Goal: Transaction & Acquisition: Purchase product/service

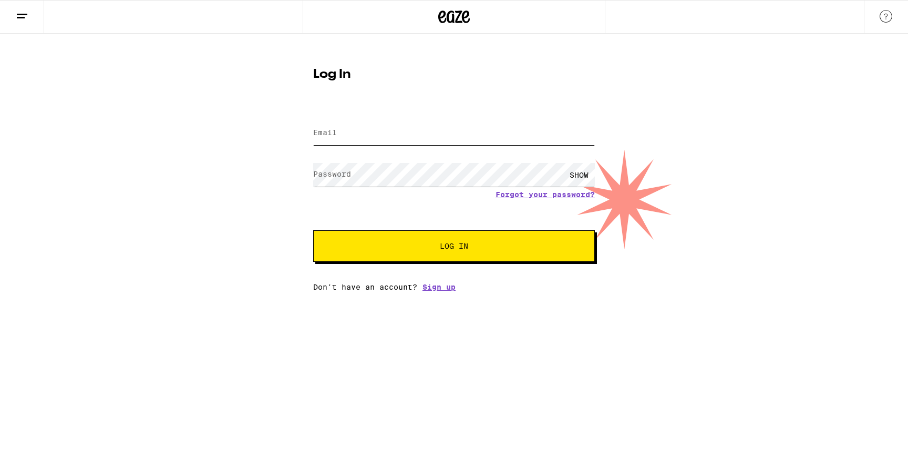
type input "lvanderpol@gmail.com"
click at [420, 253] on button "Log In" at bounding box center [454, 246] width 282 height 32
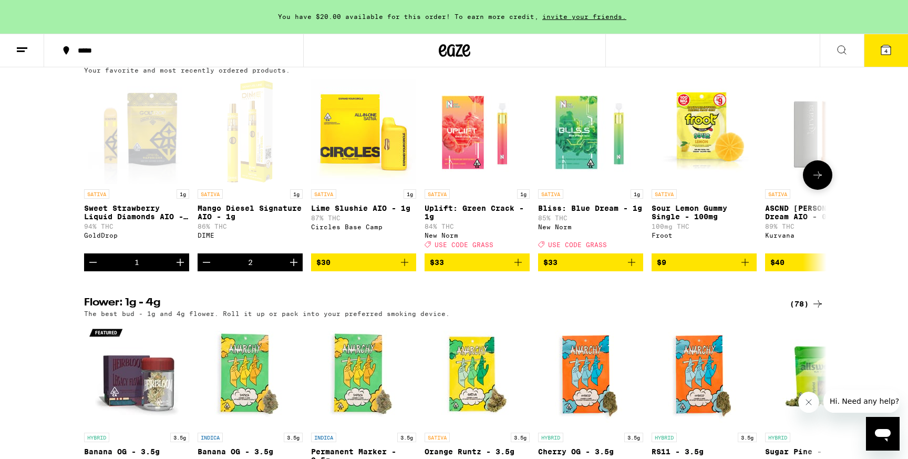
scroll to position [850, 0]
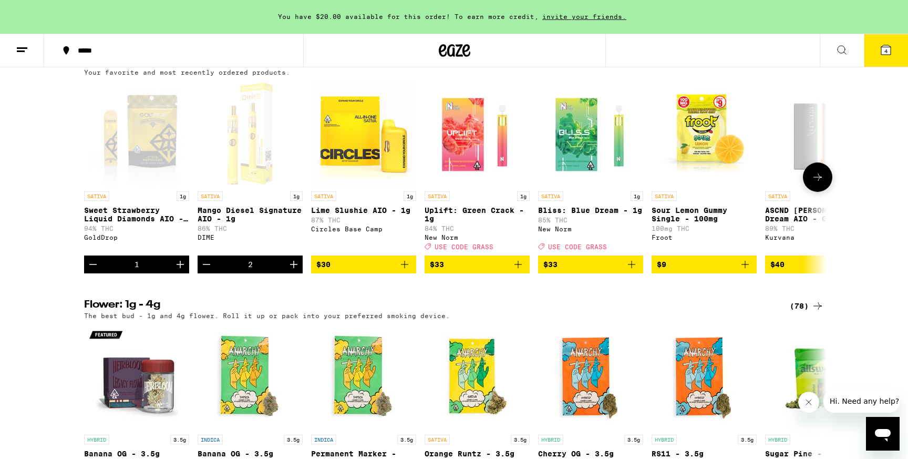
click at [404, 268] on icon "Add to bag" at bounding box center [404, 264] width 7 height 7
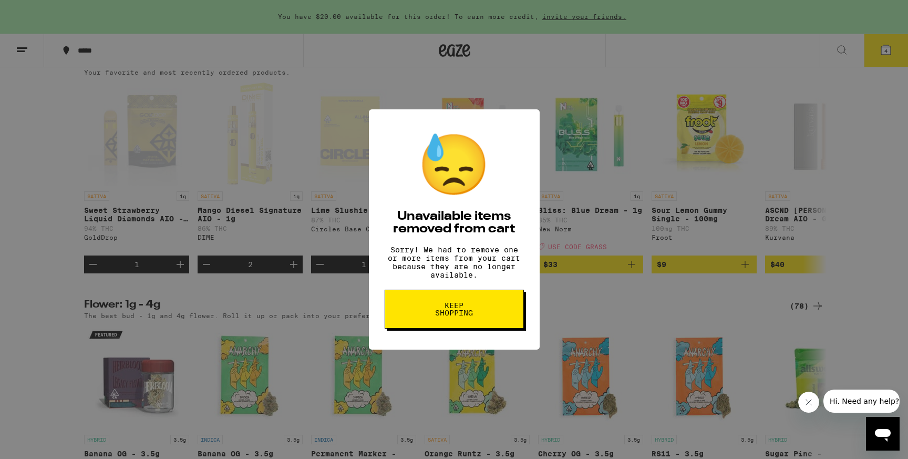
click at [488, 320] on button "Keep Shopping" at bounding box center [453, 308] width 139 height 39
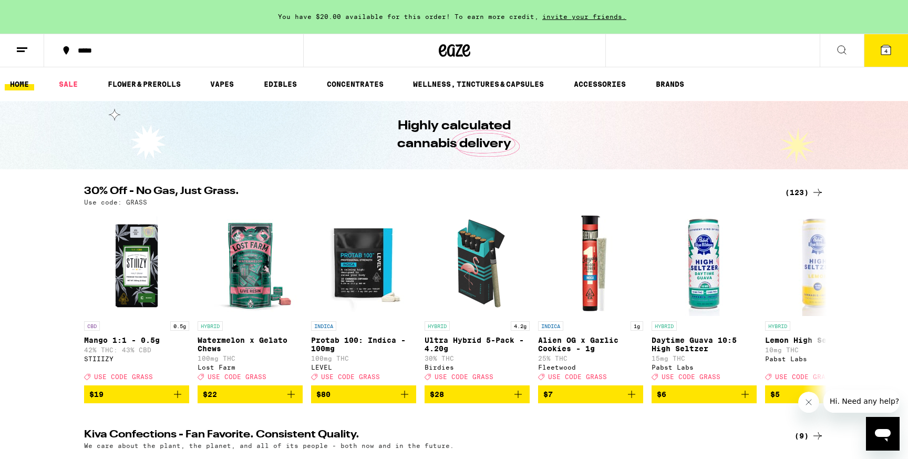
click at [884, 47] on icon at bounding box center [885, 49] width 9 height 9
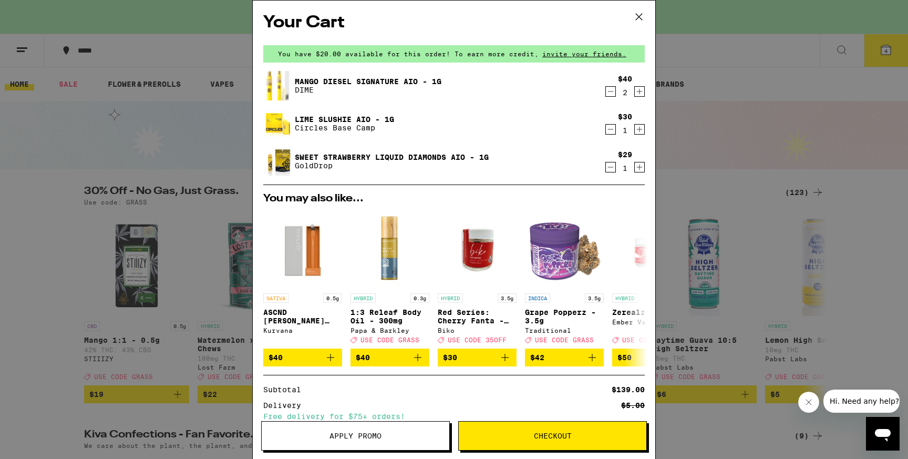
click at [610, 169] on icon "Decrement" at bounding box center [610, 167] width 9 height 13
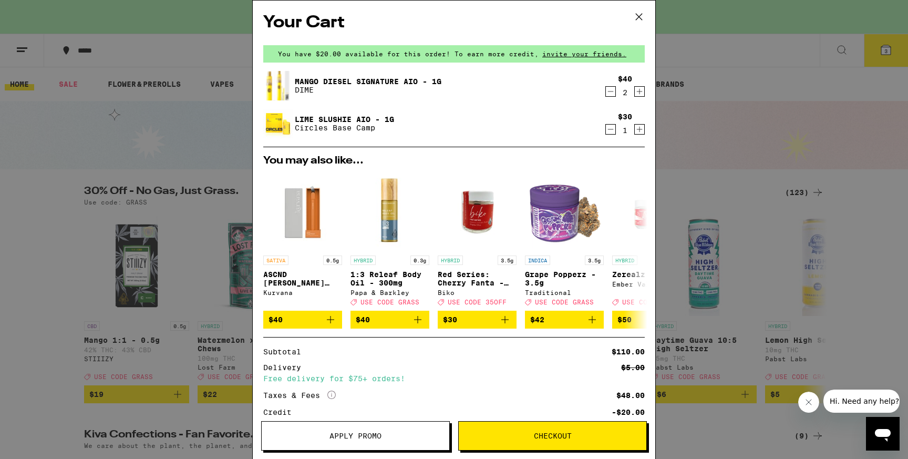
click at [736, 129] on div "Your Cart You have $20.00 available for this order! To earn more credit, invite…" at bounding box center [454, 229] width 908 height 459
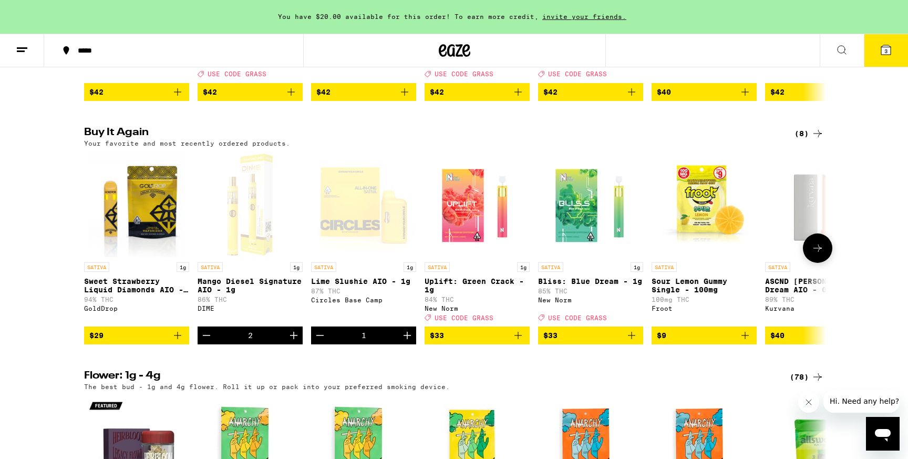
scroll to position [784, 0]
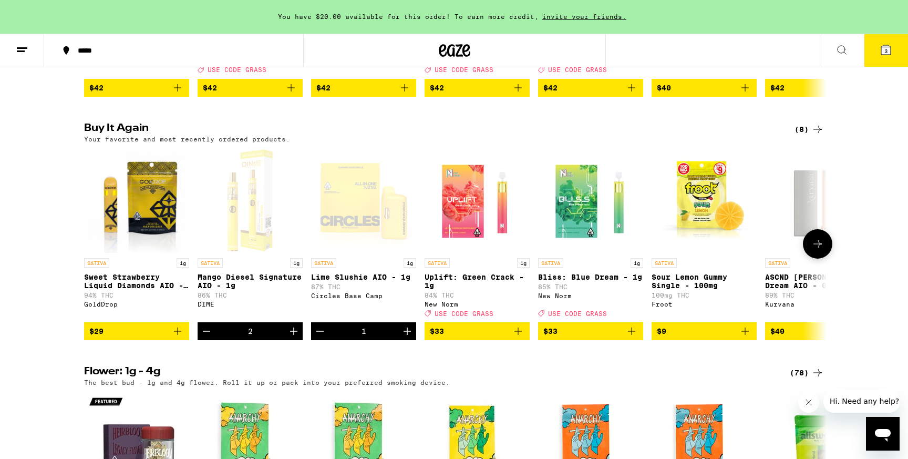
click at [519, 337] on icon "Add to bag" at bounding box center [518, 331] width 13 height 13
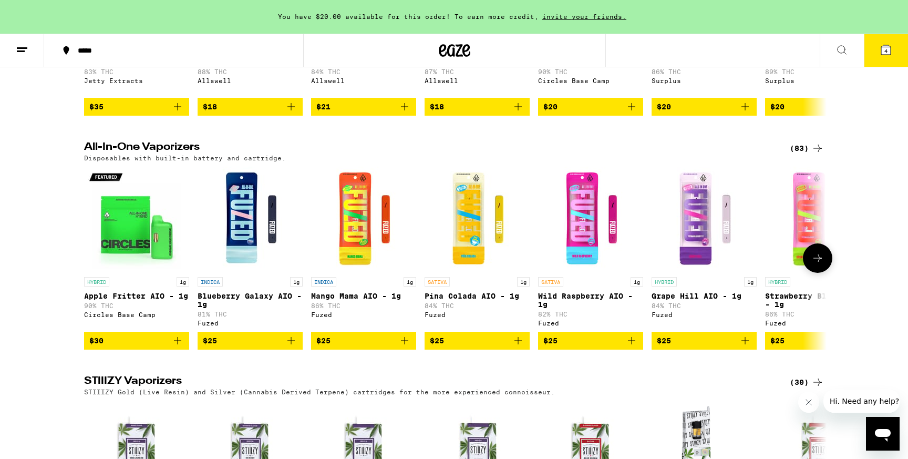
scroll to position [1819, 0]
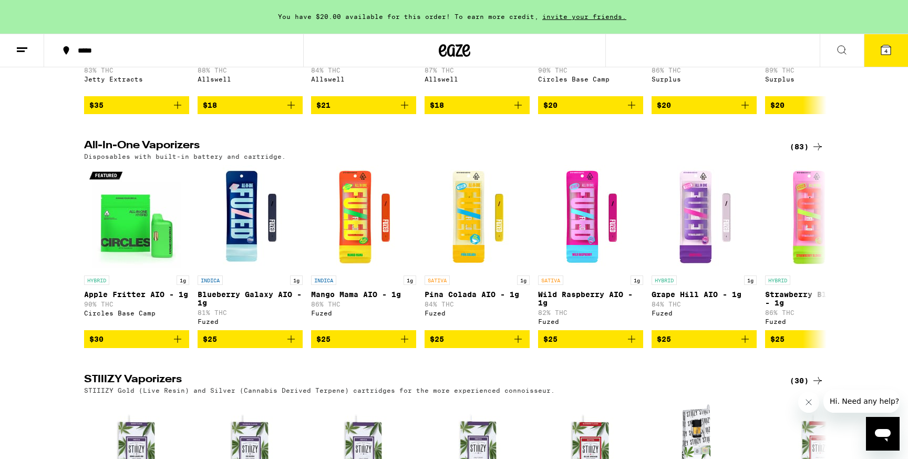
click at [799, 153] on div "(83)" at bounding box center [806, 146] width 34 height 13
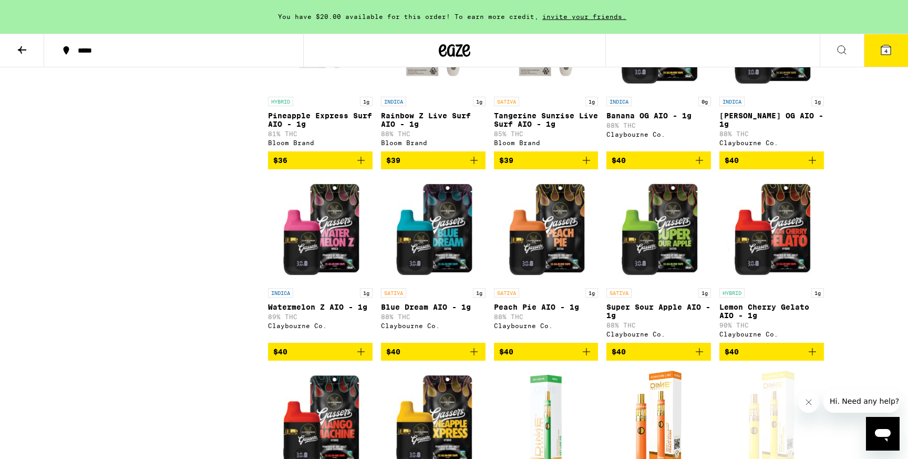
scroll to position [2513, 0]
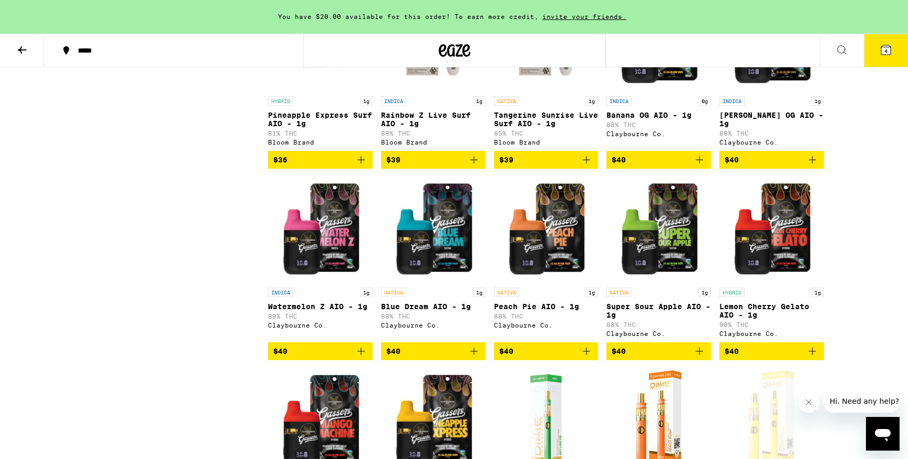
click at [698, 357] on icon "Add to bag" at bounding box center [699, 351] width 13 height 13
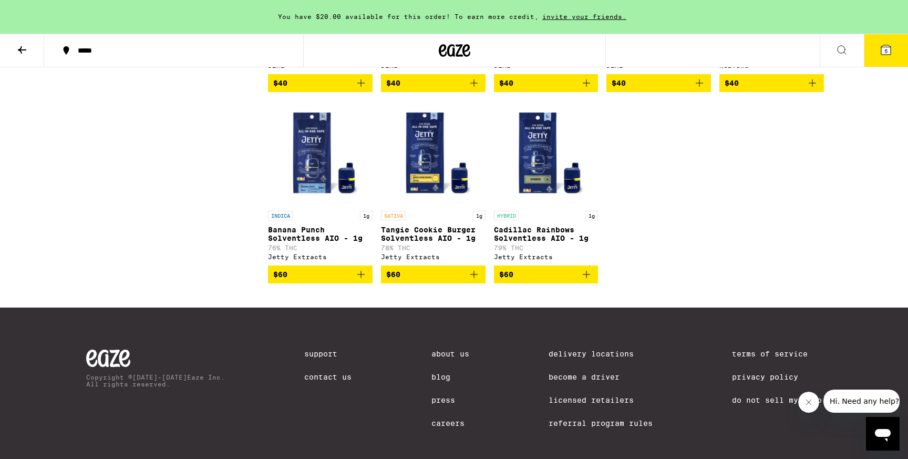
scroll to position [3164, 0]
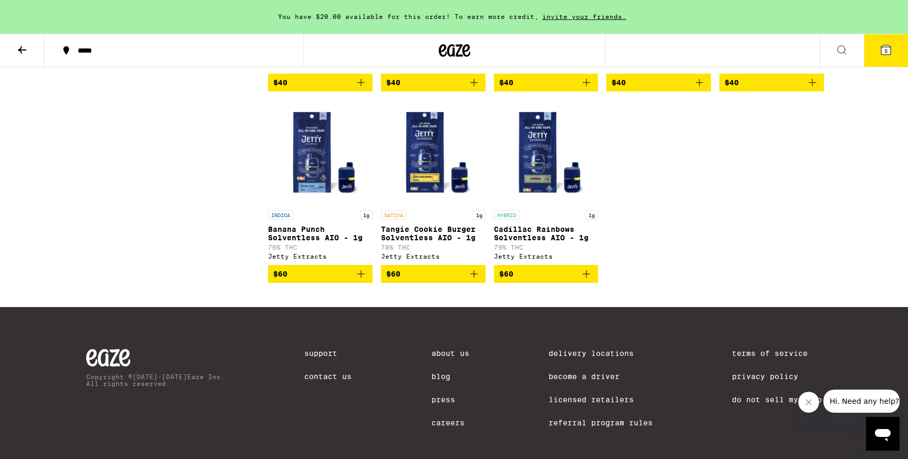
click at [892, 55] on button "5" at bounding box center [885, 50] width 44 height 33
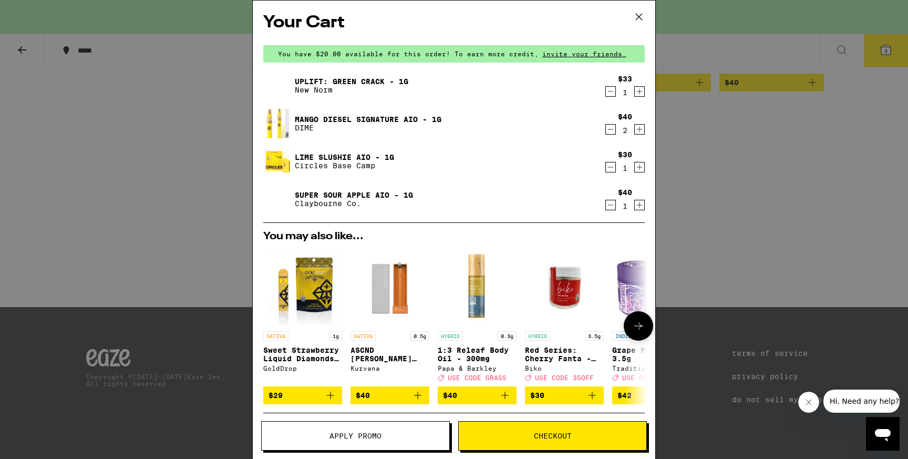
scroll to position [153, 0]
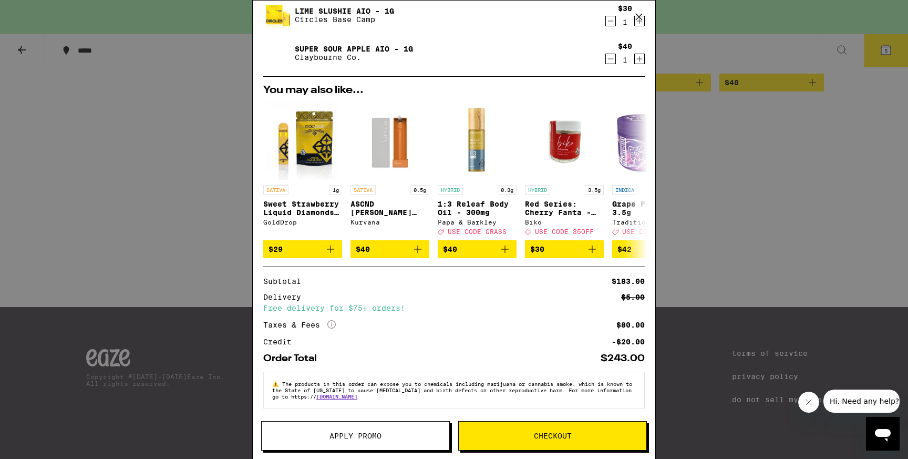
click at [394, 424] on button "Apply Promo" at bounding box center [355, 435] width 189 height 29
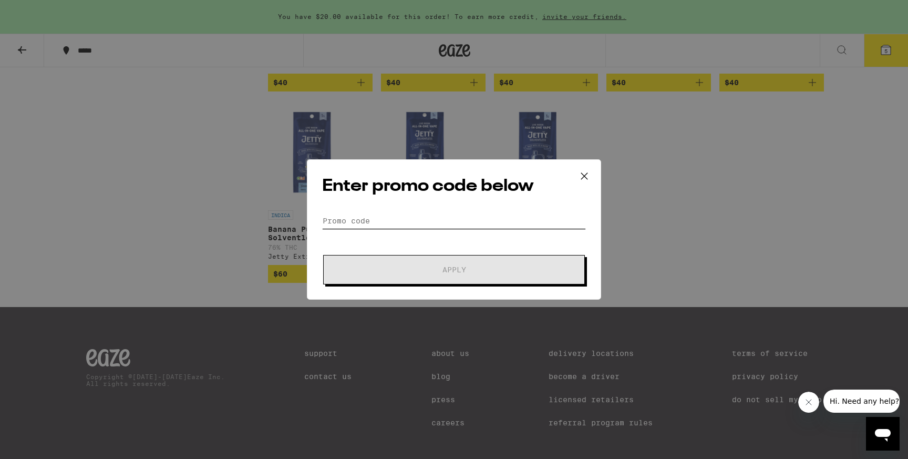
click at [436, 226] on input "Promo Code" at bounding box center [454, 221] width 264 height 16
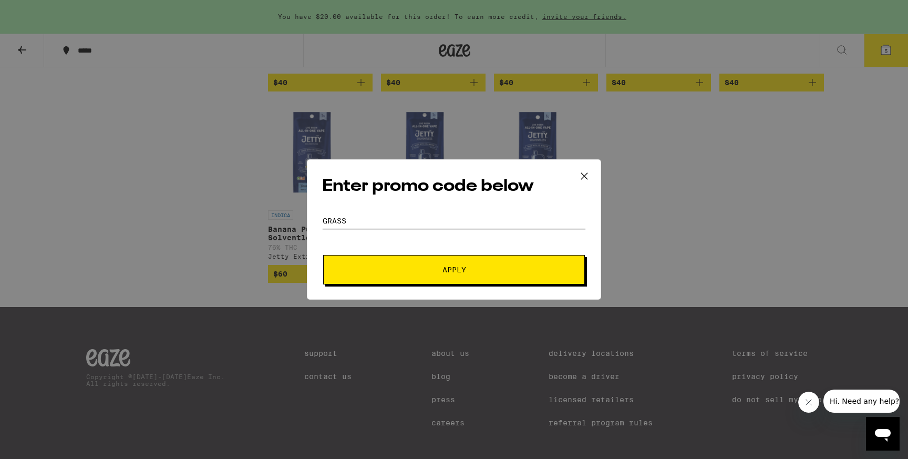
type input "GRASS"
click at [467, 267] on span "Apply" at bounding box center [453, 269] width 189 height 7
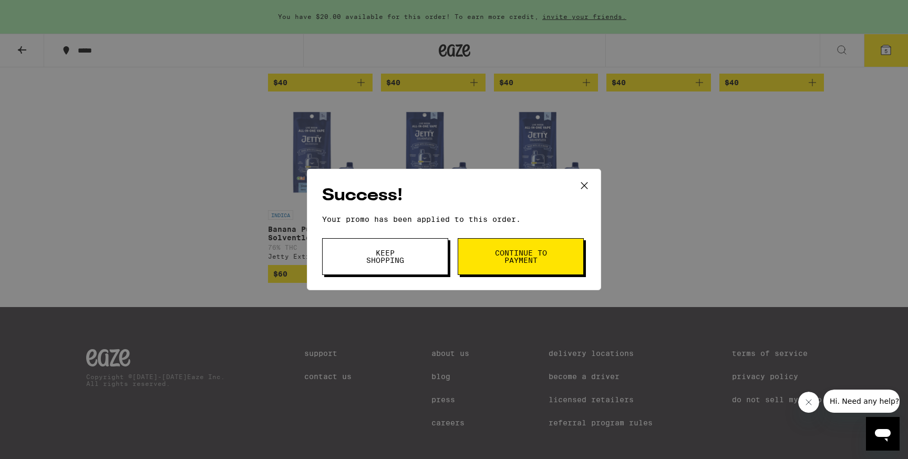
click at [509, 261] on span "Continue to payment" at bounding box center [521, 256] width 54 height 15
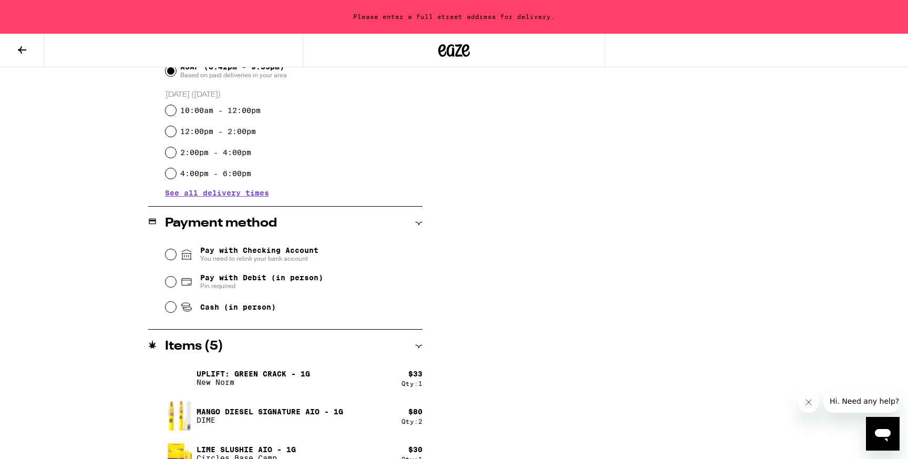
scroll to position [327, 0]
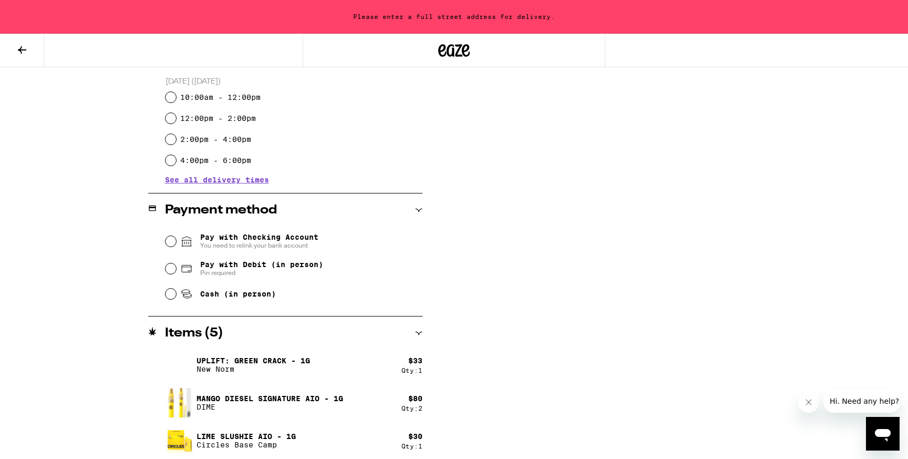
click at [282, 267] on span "Pay with Debit (in person)" at bounding box center [261, 264] width 123 height 8
click at [176, 267] on input "Pay with Debit (in person) Pin required" at bounding box center [170, 268] width 11 height 11
radio input "true"
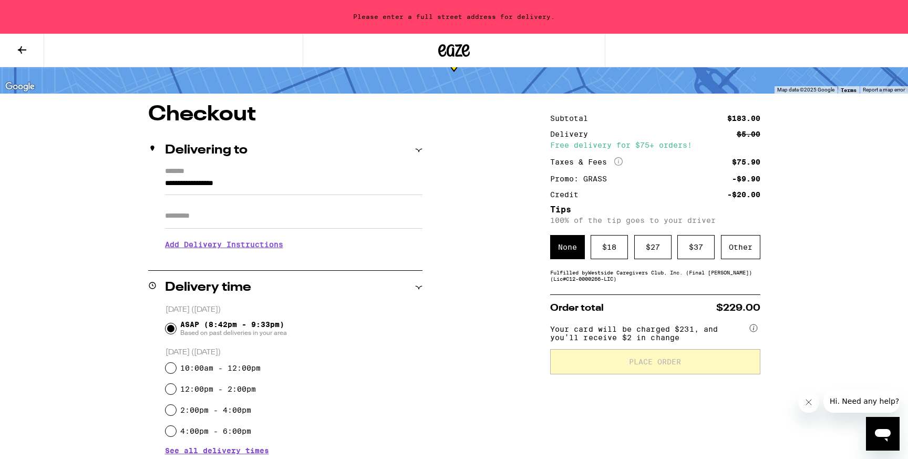
scroll to position [84, 0]
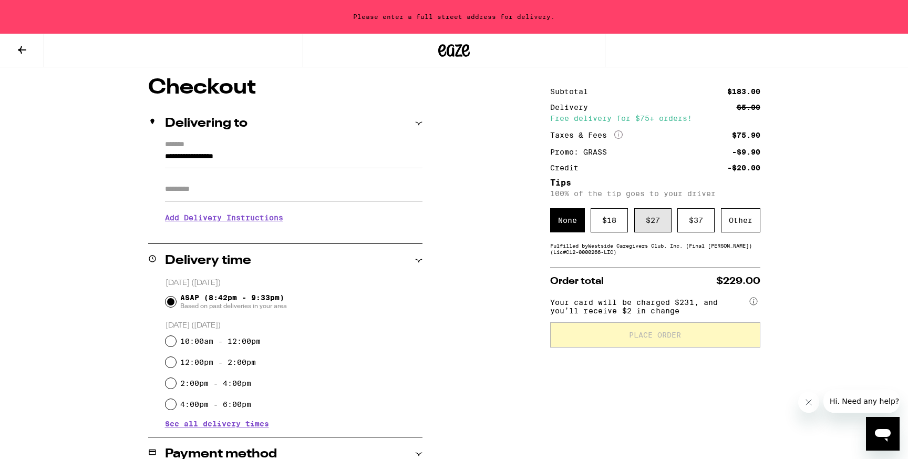
click at [658, 224] on div "$ 27" at bounding box center [652, 220] width 37 height 24
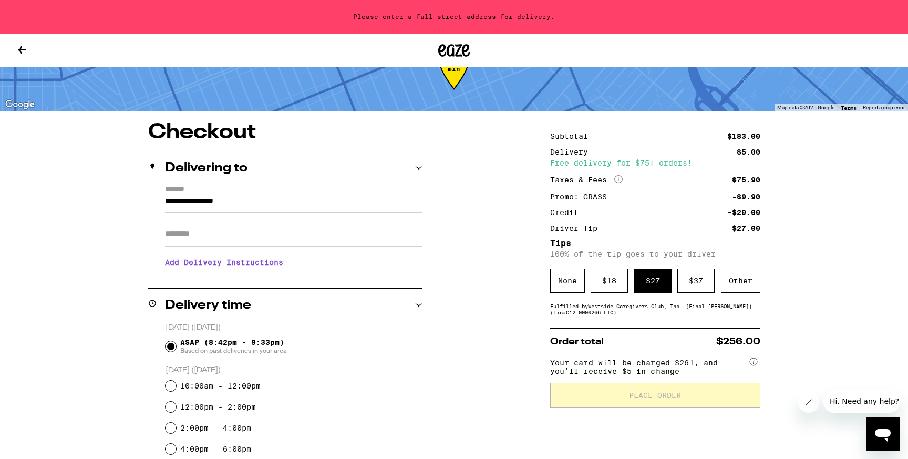
scroll to position [33, 0]
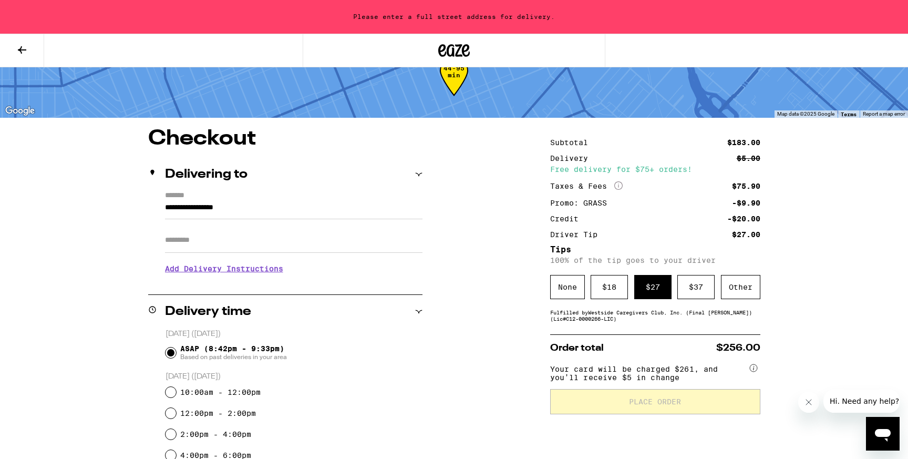
click at [186, 208] on input "**********" at bounding box center [293, 210] width 257 height 18
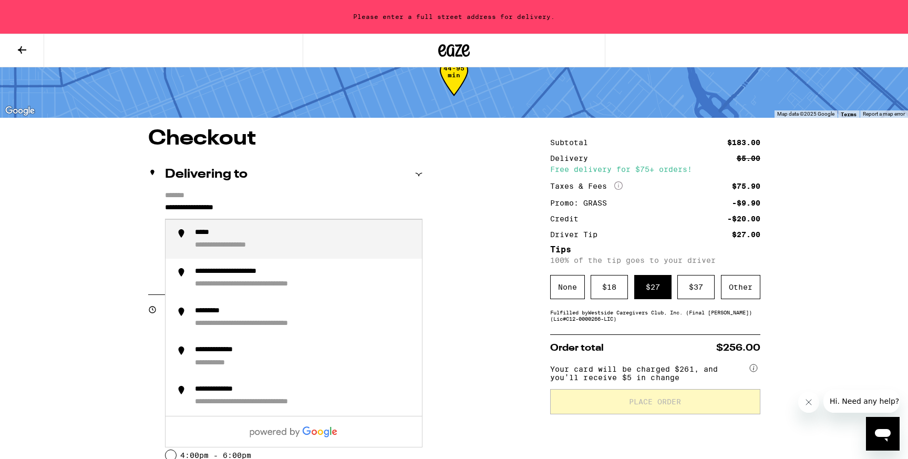
click at [186, 208] on input "**********" at bounding box center [293, 210] width 257 height 18
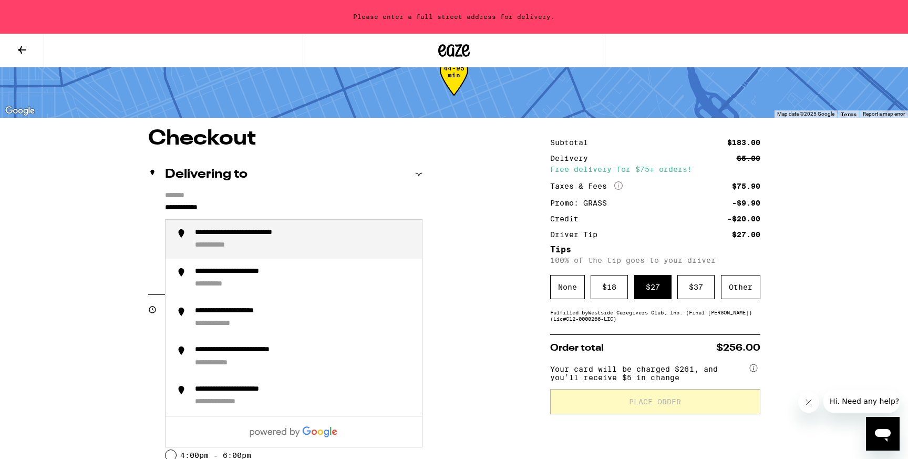
click at [244, 237] on div "**********" at bounding box center [264, 233] width 138 height 10
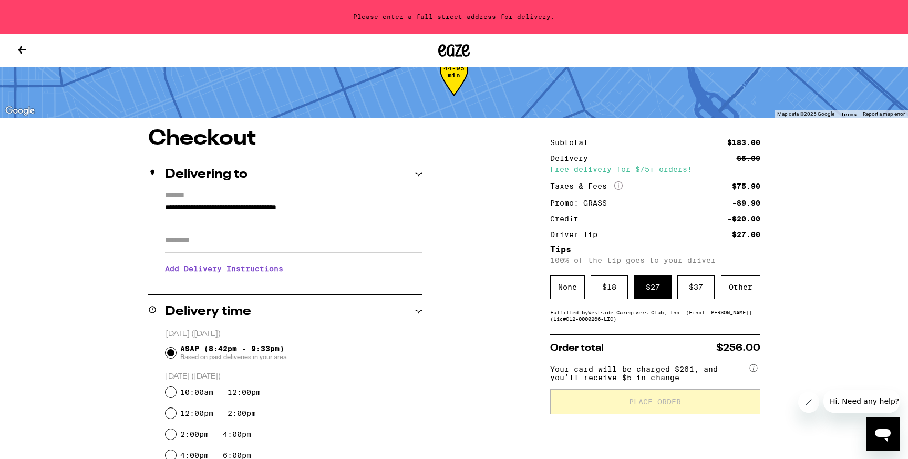
type input "**********"
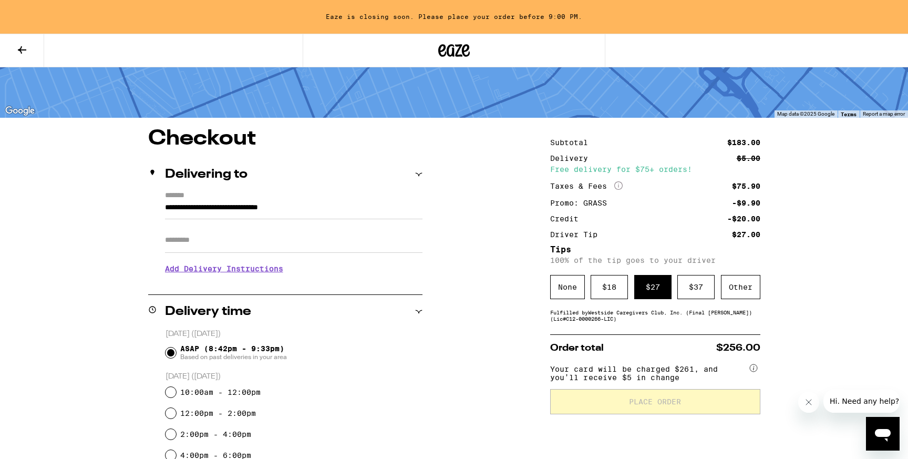
click at [421, 392] on div "10:00am - 12:00pm" at bounding box center [293, 391] width 257 height 21
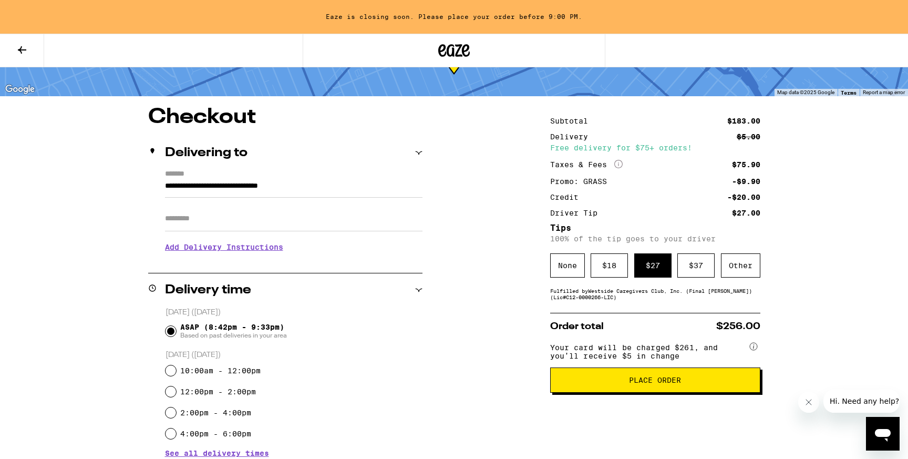
scroll to position [61, 0]
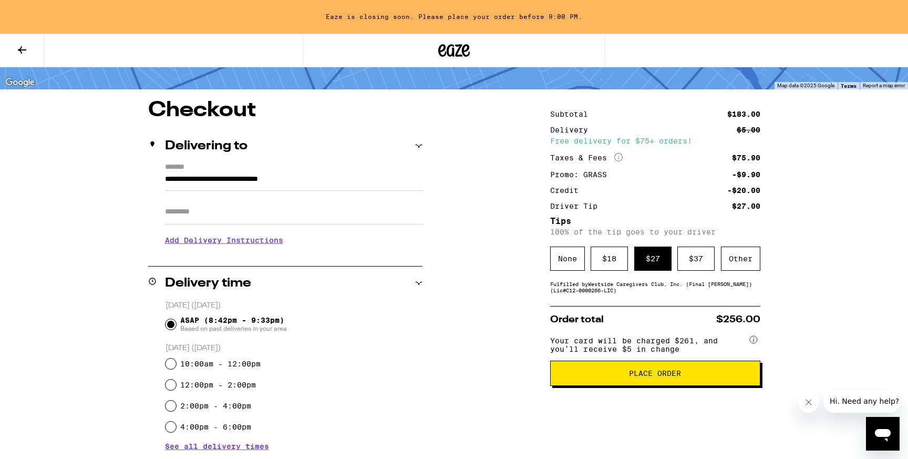
click at [609, 377] on span "Place Order" at bounding box center [655, 372] width 192 height 7
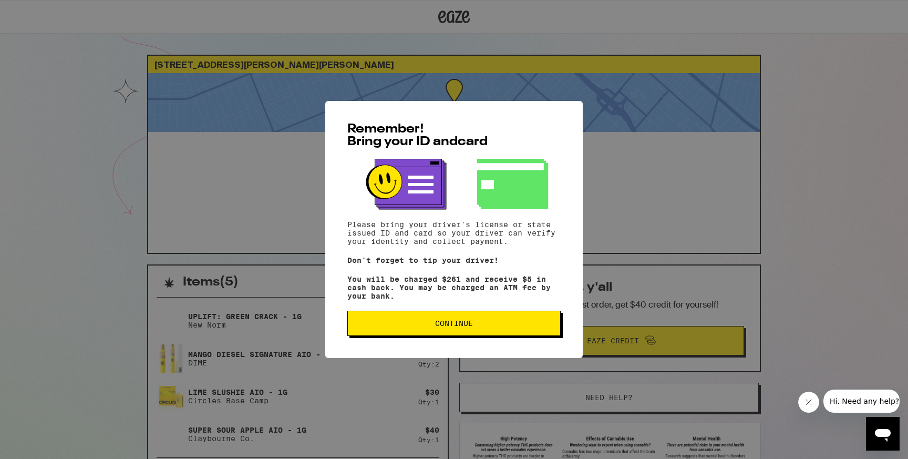
click at [465, 327] on span "Continue" at bounding box center [454, 322] width 38 height 7
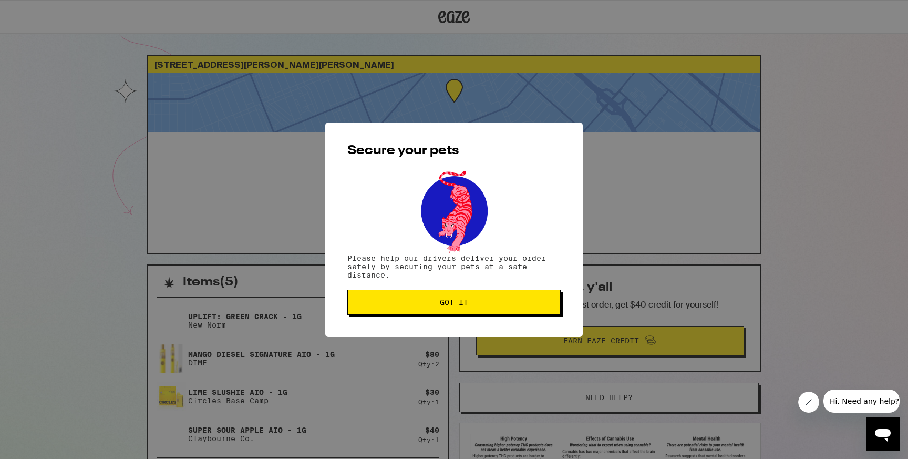
click at [468, 304] on span "Got it" at bounding box center [454, 301] width 28 height 7
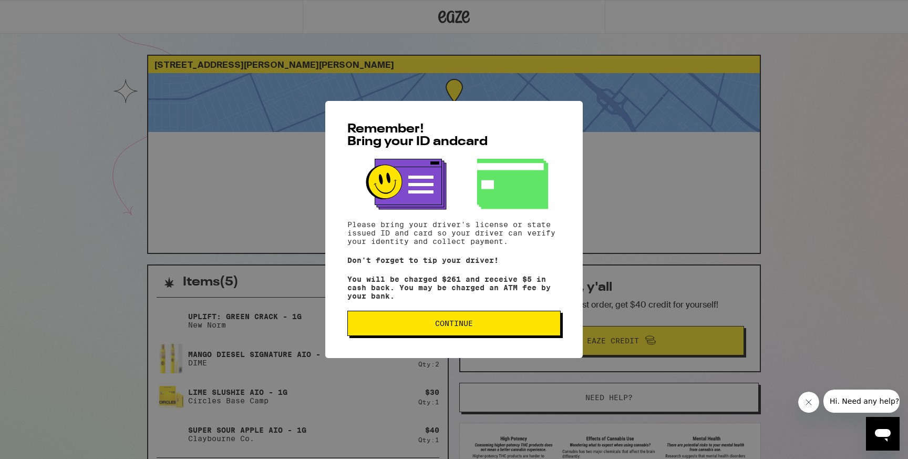
click at [485, 320] on button "Continue" at bounding box center [453, 322] width 213 height 25
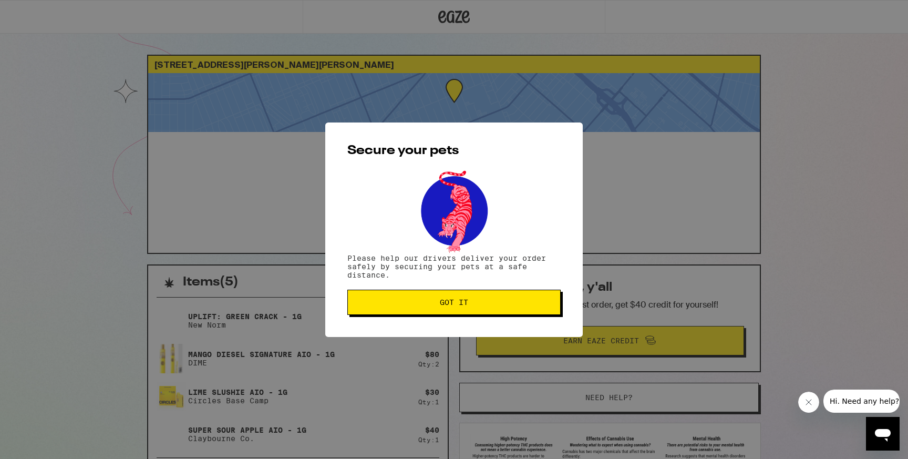
click at [471, 309] on button "Got it" at bounding box center [453, 301] width 213 height 25
